Goal: Entertainment & Leisure: Consume media (video, audio)

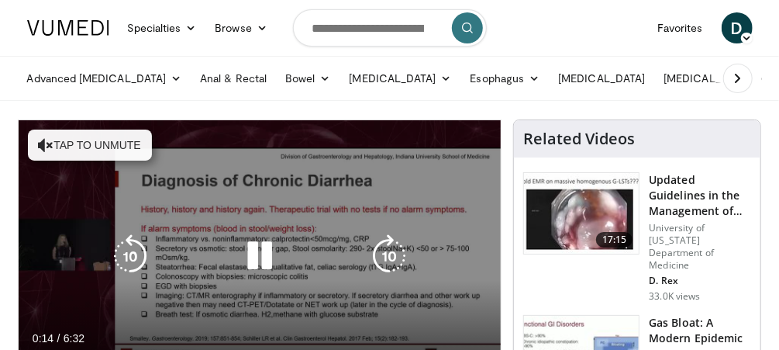
click at [438, 225] on div "10 seconds Tap to unmute" at bounding box center [260, 255] width 483 height 271
click at [57, 136] on button "Tap to unmute" at bounding box center [90, 144] width 124 height 31
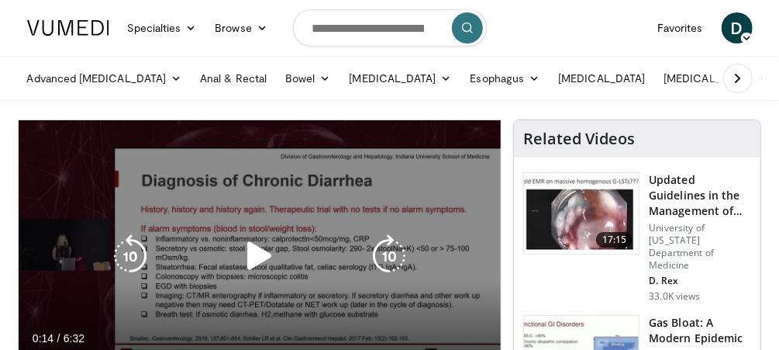
click at [260, 247] on icon "Video Player" at bounding box center [259, 255] width 43 height 43
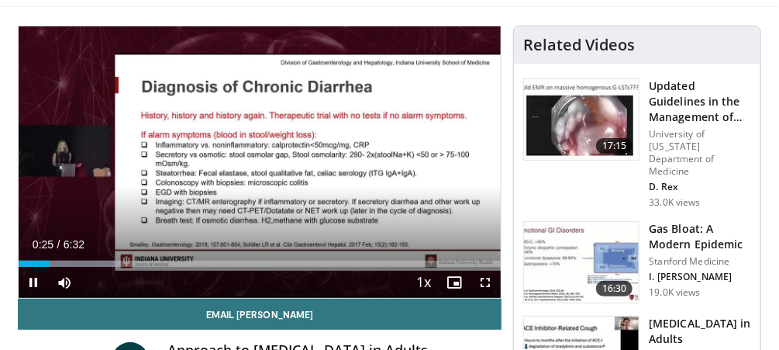
scroll to position [95, 0]
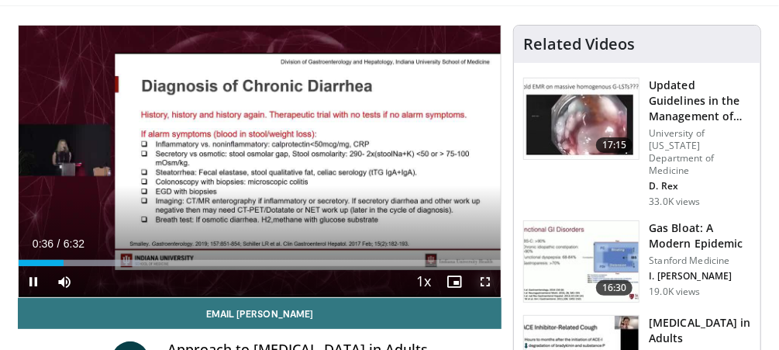
click at [487, 280] on span "Video Player" at bounding box center [485, 281] width 31 height 31
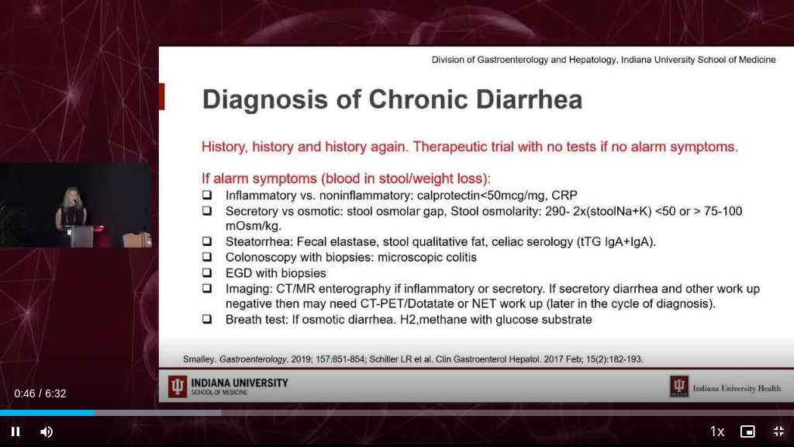
click at [775, 349] on span "Video Player" at bounding box center [778, 431] width 31 height 31
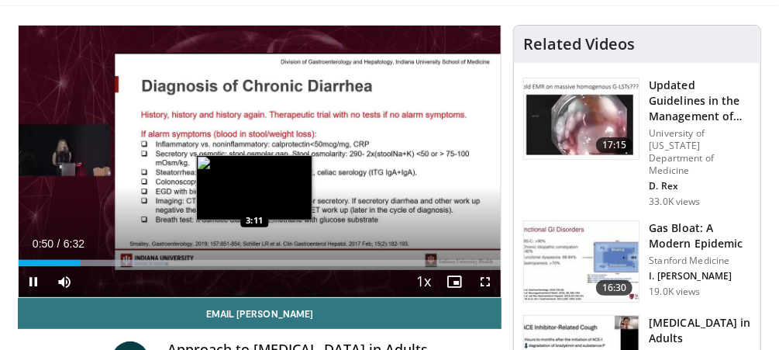
click at [254, 261] on div "Loaded : 30.35% 0:50 3:11" at bounding box center [260, 263] width 483 height 6
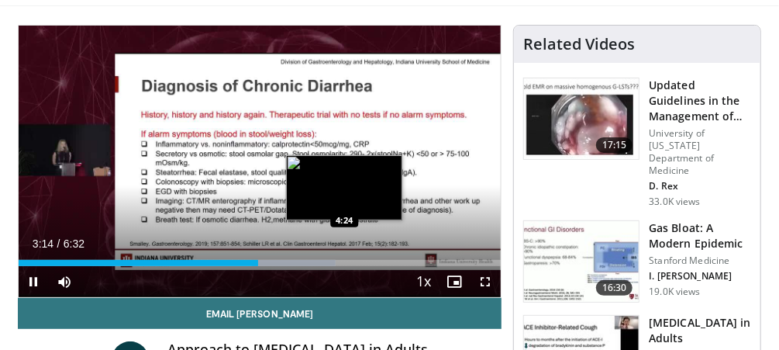
click at [347, 260] on div "Loaded : 65.80% 3:14 4:24" at bounding box center [260, 263] width 483 height 6
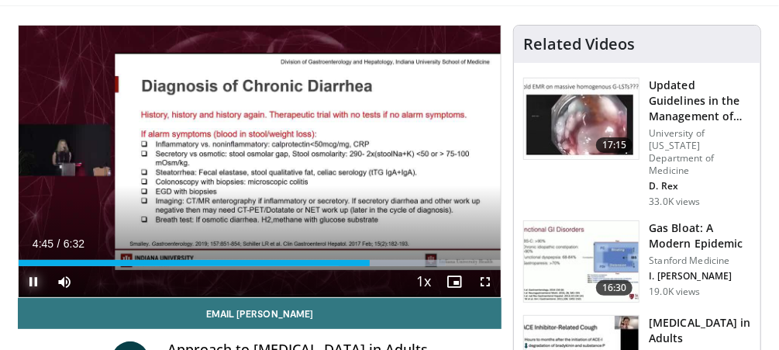
click at [32, 280] on span "Video Player" at bounding box center [34, 281] width 31 height 31
